Goal: Task Accomplishment & Management: Use online tool/utility

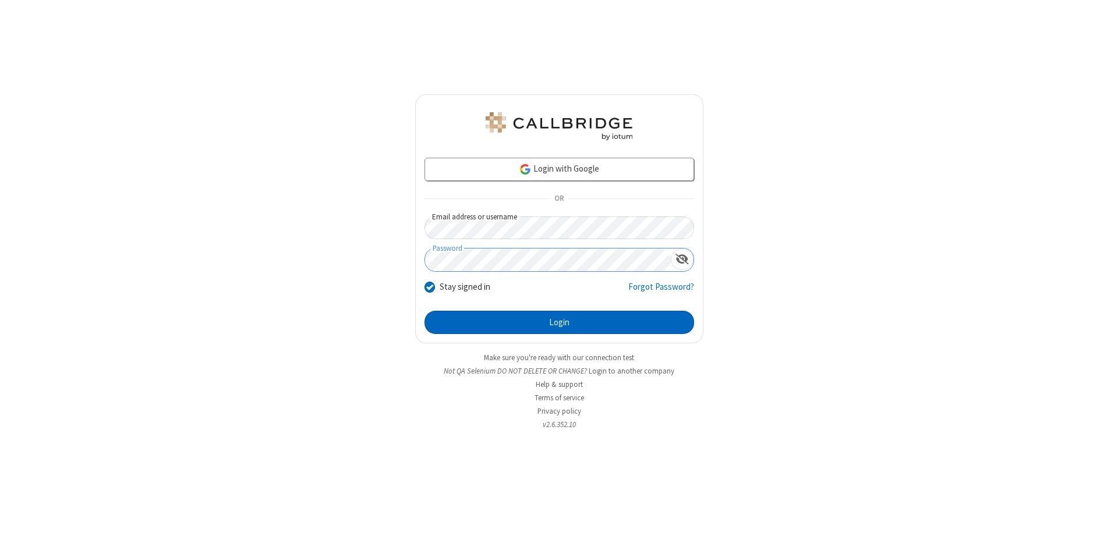
click at [559, 323] on button "Login" at bounding box center [559, 322] width 270 height 23
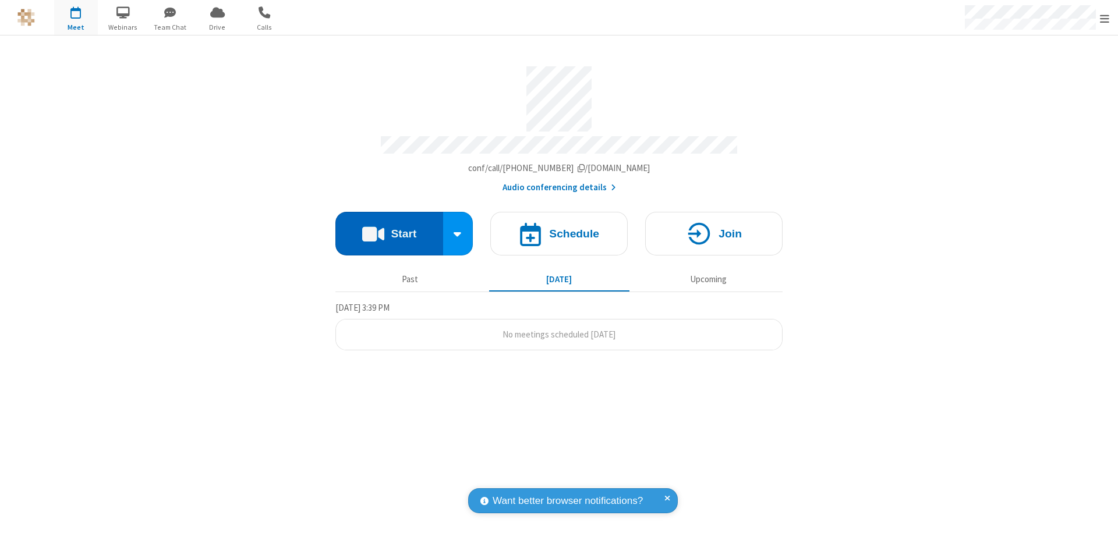
click at [389, 228] on button "Start" at bounding box center [389, 234] width 108 height 44
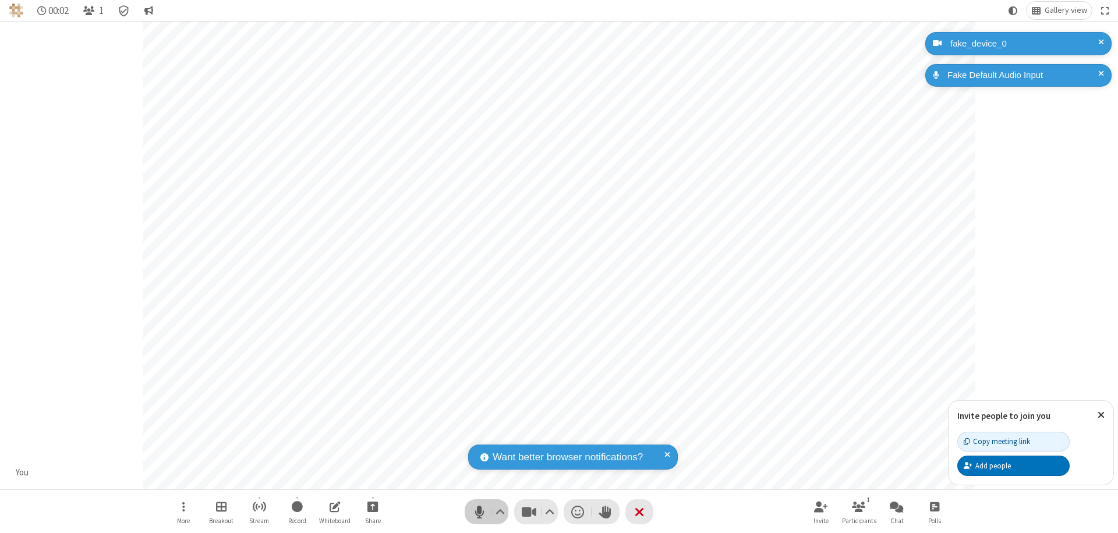
click at [479, 512] on span "Mute (⌘+Shift+A)" at bounding box center [478, 512] width 17 height 17
click at [479, 512] on span "Unmute (⌘+Shift+A)" at bounding box center [478, 512] width 17 height 17
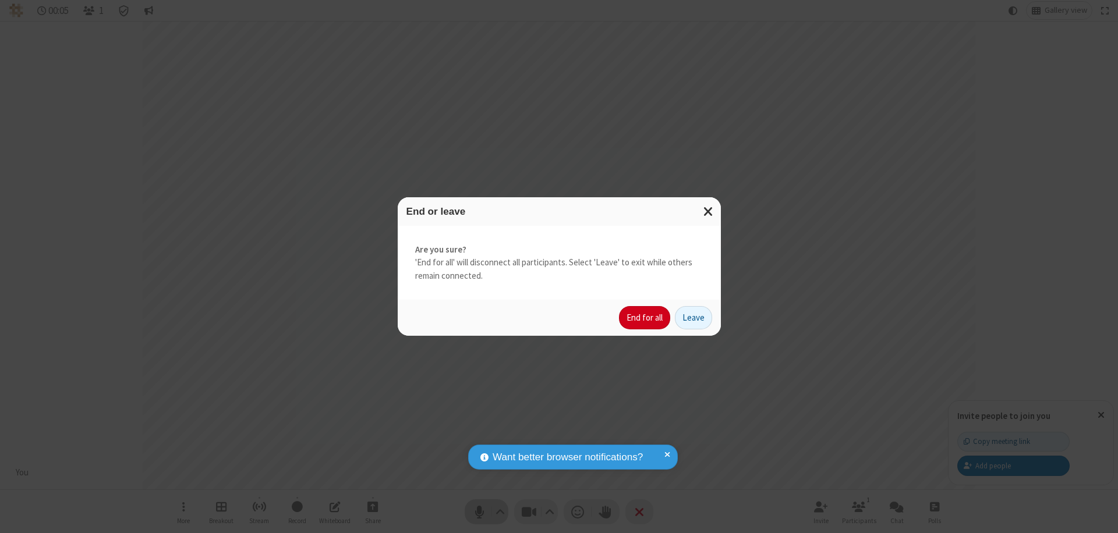
click at [645, 318] on button "End for all" at bounding box center [644, 317] width 51 height 23
